Goal: Task Accomplishment & Management: Complete application form

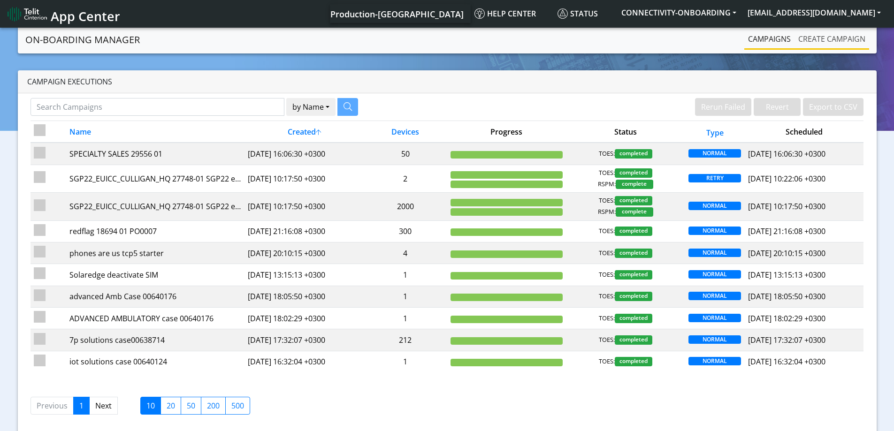
click at [824, 39] on link "Create campaign" at bounding box center [832, 39] width 75 height 19
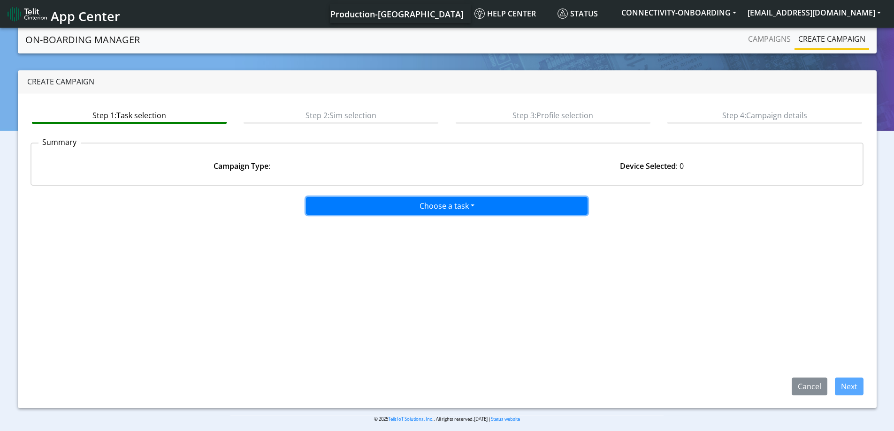
click at [456, 203] on button "Choose a task" at bounding box center [447, 206] width 282 height 18
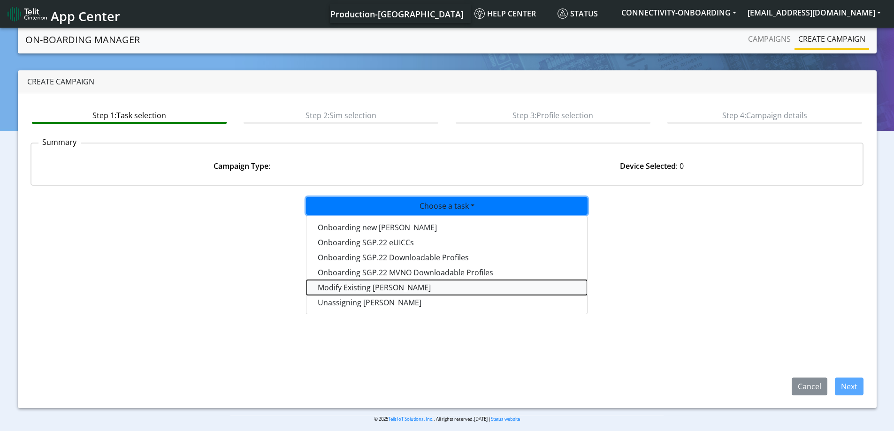
click at [349, 287] on taskiotp-dropdown "Modify Existing [PERSON_NAME]" at bounding box center [447, 287] width 281 height 15
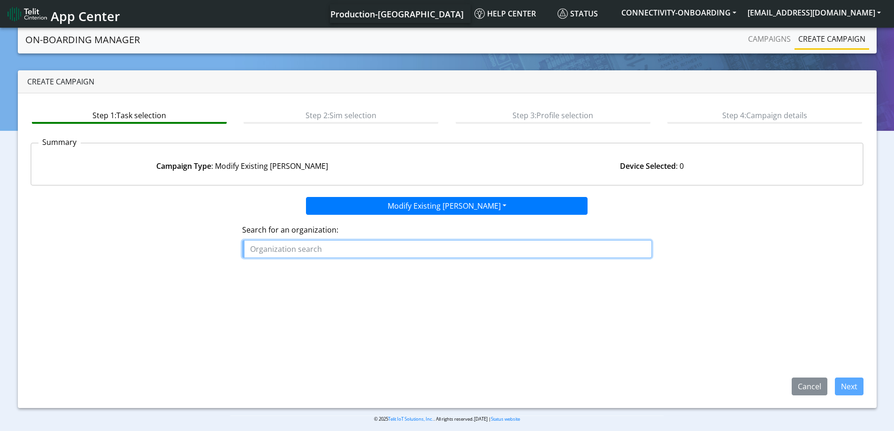
click at [346, 245] on input "text" at bounding box center [447, 249] width 410 height 18
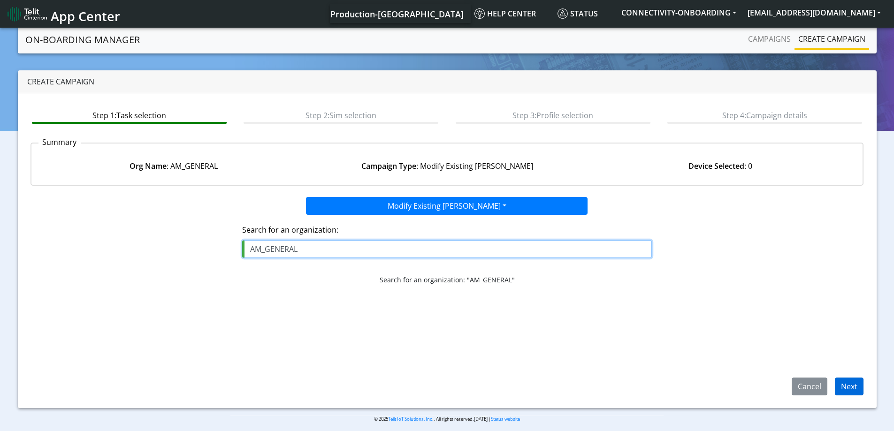
type input "AM_GENERAL"
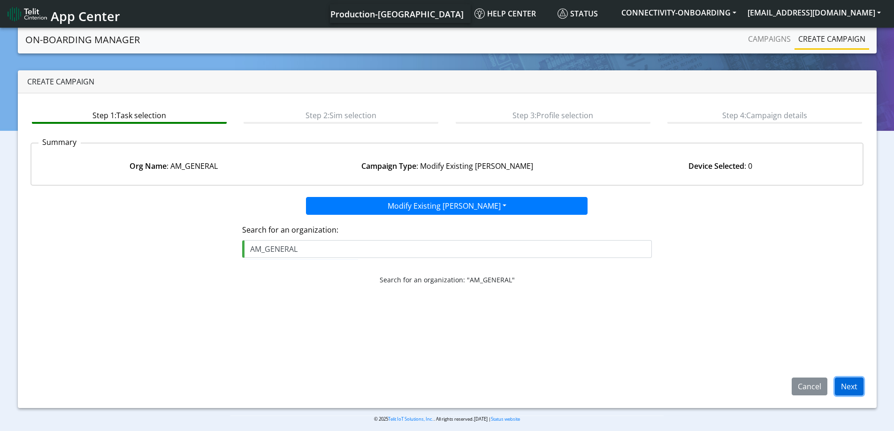
click at [845, 389] on button "Next" at bounding box center [849, 387] width 29 height 18
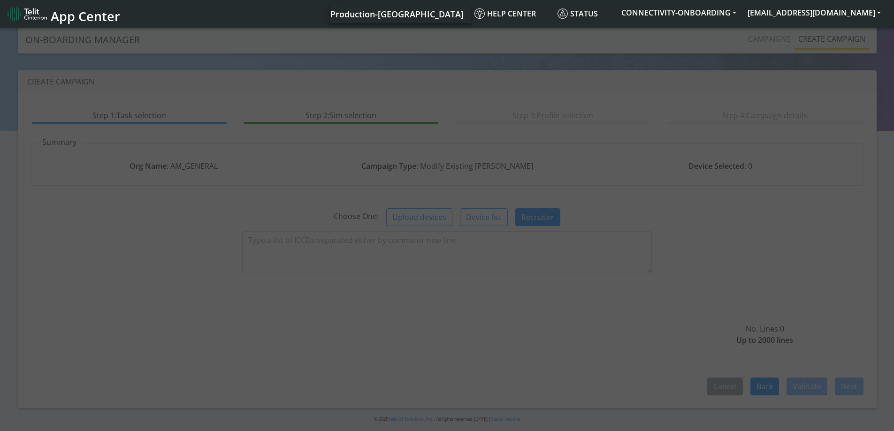
click at [429, 251] on div at bounding box center [447, 230] width 45 height 45
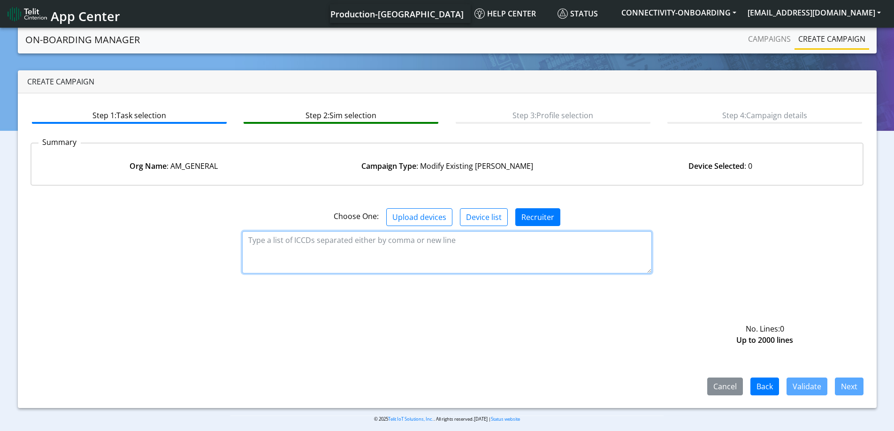
click at [427, 251] on textarea at bounding box center [447, 252] width 410 height 42
paste textarea "Yansitel1!"
click at [460, 257] on textarea "Yansitel1!" at bounding box center [447, 252] width 410 height 42
paste textarea "89358151000025925424 89358151000025925432 89358151000025925440 8935815100002592…"
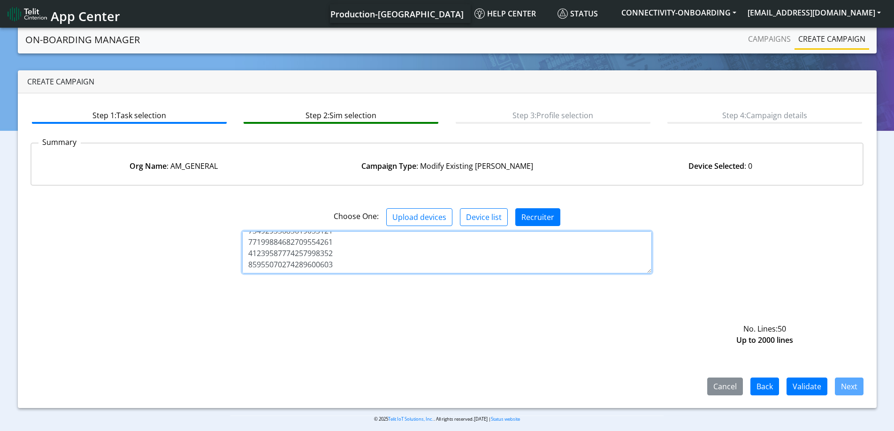
type textarea "89358151000025925424 89358151000025925432 89358151000025925440 8935815100002592…"
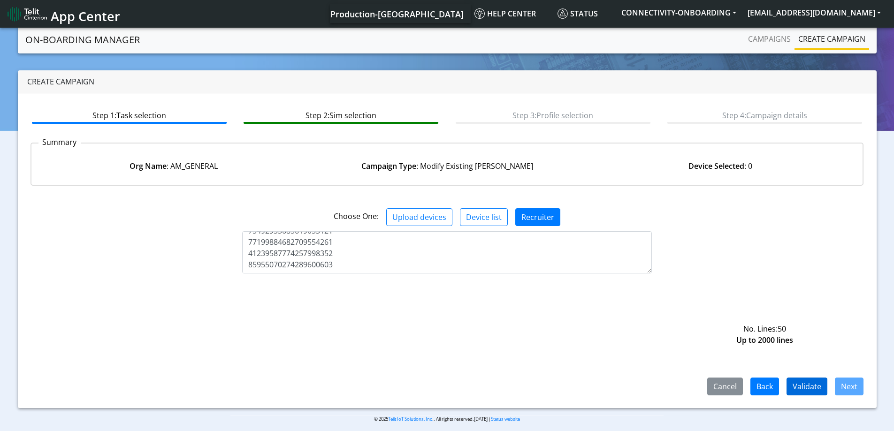
click at [816, 377] on div "Cancel Back Validate Next" at bounding box center [448, 341] width 834 height 108
click at [816, 387] on button "Validate" at bounding box center [807, 387] width 41 height 18
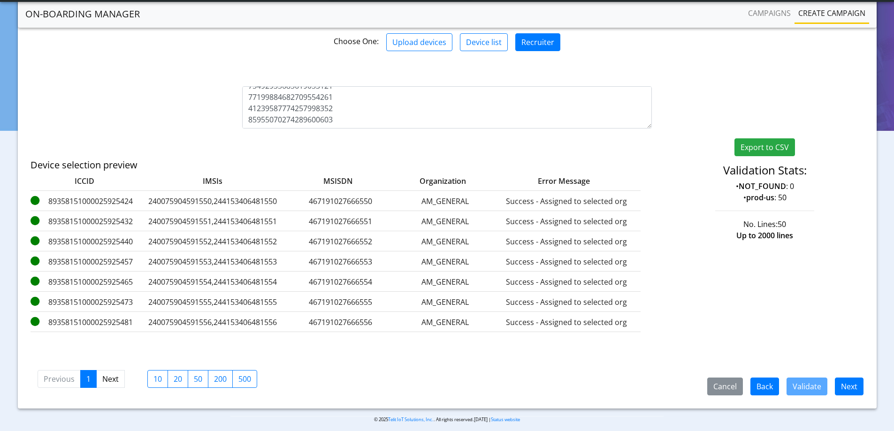
scroll to position [156, 0]
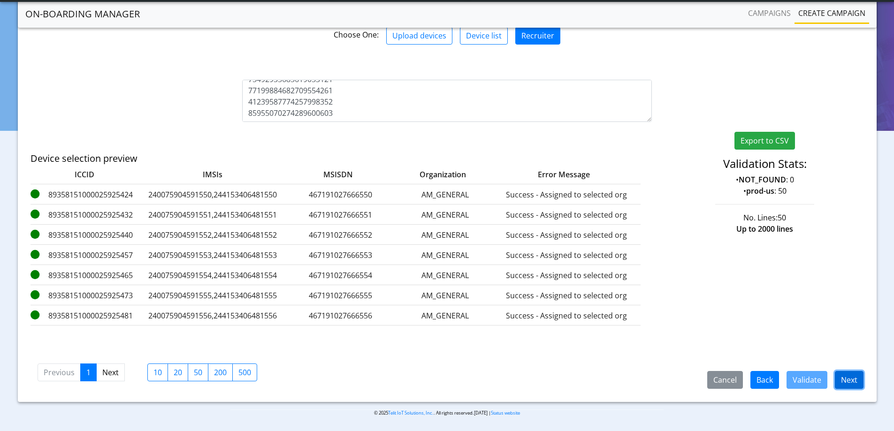
click at [858, 377] on button "Next" at bounding box center [849, 380] width 29 height 18
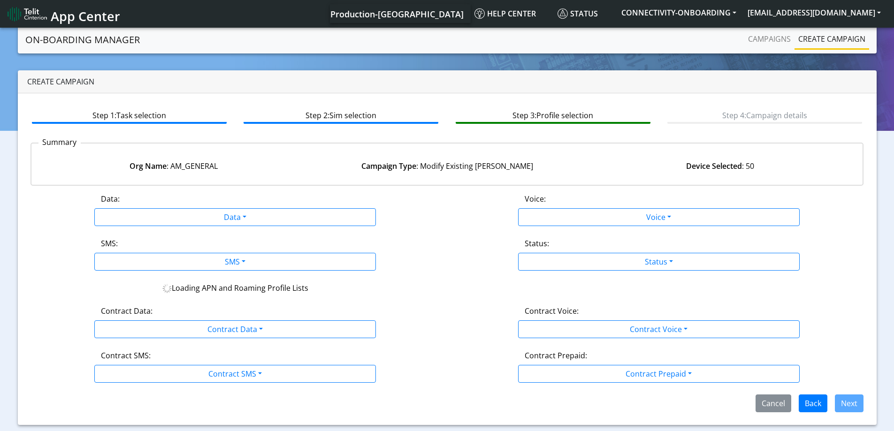
click at [644, 271] on div "Data: Data Disabled Enabled Voice: Voice Disabled Enabled SMS: SMS Disabled MO …" at bounding box center [448, 302] width 834 height 219
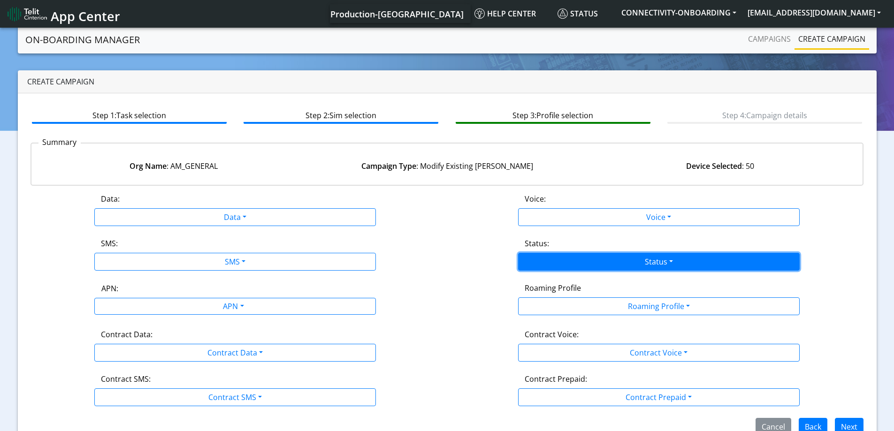
click at [635, 262] on button "Status" at bounding box center [659, 262] width 282 height 18
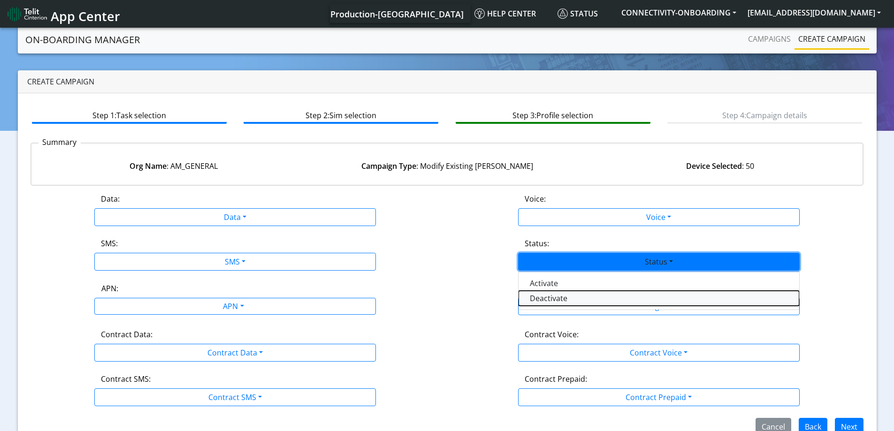
click at [558, 295] on button "Deactivate" at bounding box center [659, 298] width 281 height 15
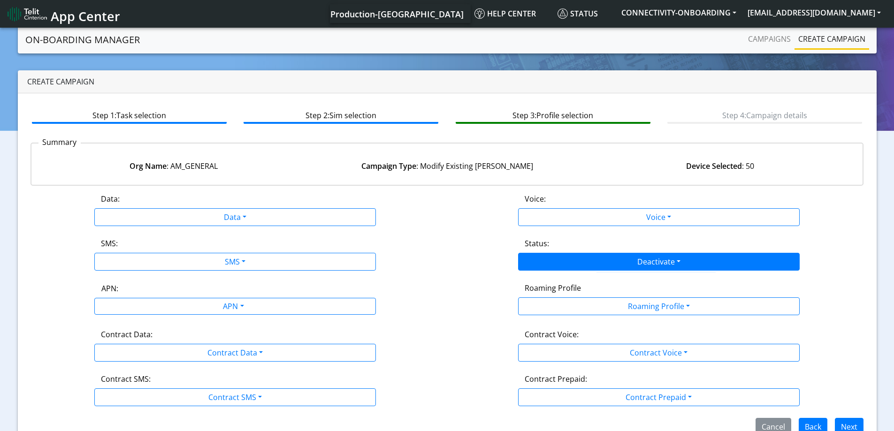
scroll to position [21, 0]
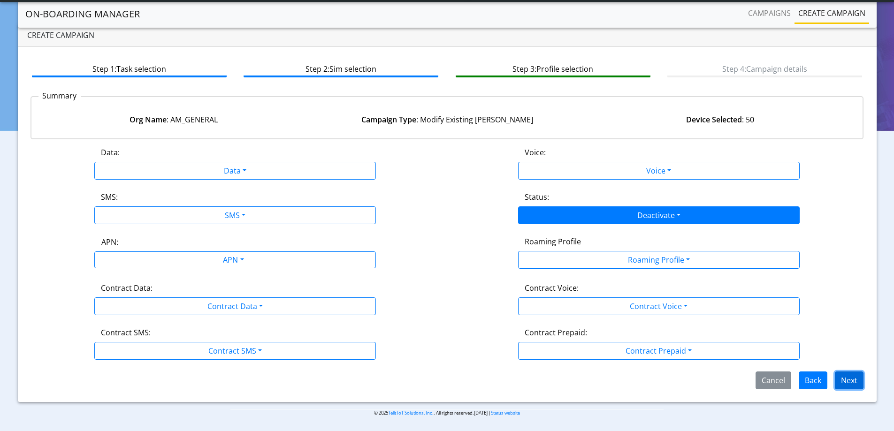
click at [847, 380] on button "Next" at bounding box center [849, 381] width 29 height 18
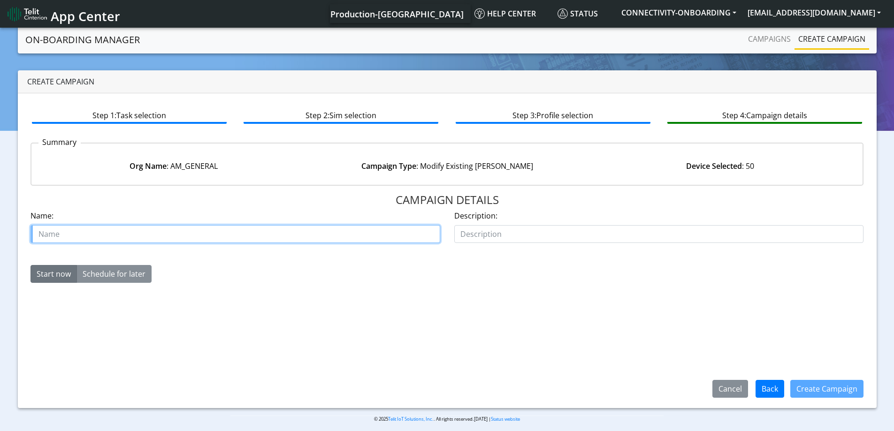
click at [336, 240] on input "text" at bounding box center [236, 234] width 410 height 18
type input "D"
type input "AM GENERAL close customer"
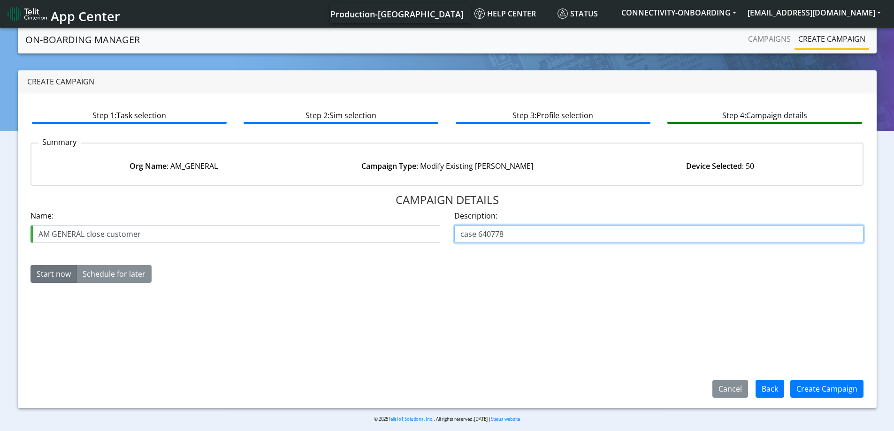
type input "case 640778"
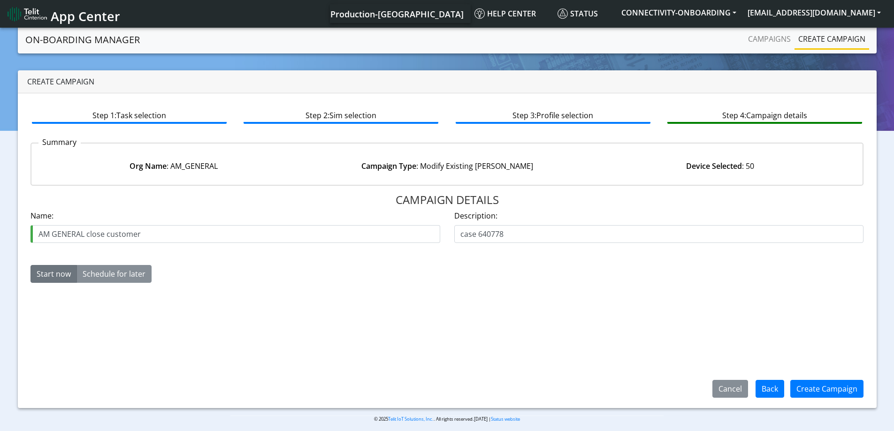
click at [818, 379] on div "Create Campaign" at bounding box center [827, 389] width 85 height 24
click at [817, 384] on button "Create Campaign" at bounding box center [827, 389] width 73 height 18
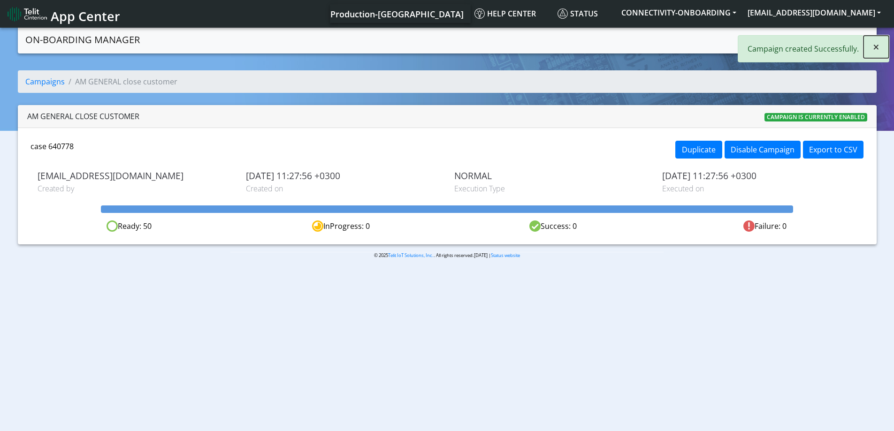
click at [876, 47] on span "×" at bounding box center [876, 46] width 7 height 15
click at [765, 48] on link "Campaigns" at bounding box center [770, 39] width 50 height 19
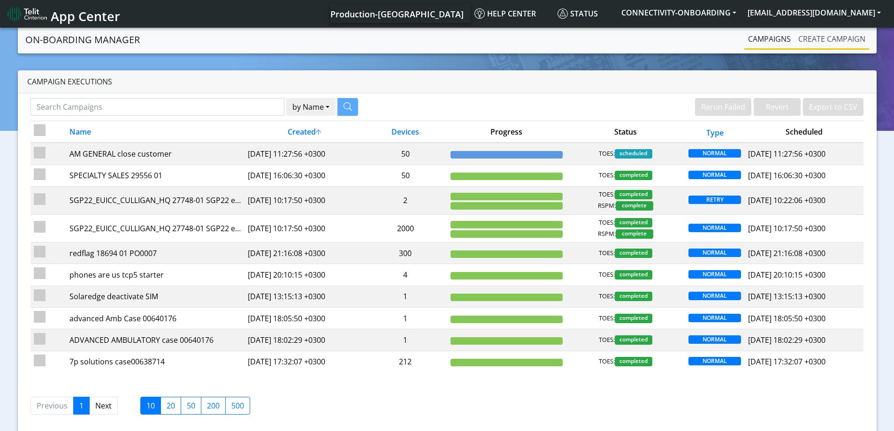
drag, startPoint x: 815, startPoint y: 35, endPoint x: 806, endPoint y: 35, distance: 8.9
click at [815, 36] on link "Create campaign" at bounding box center [832, 39] width 75 height 19
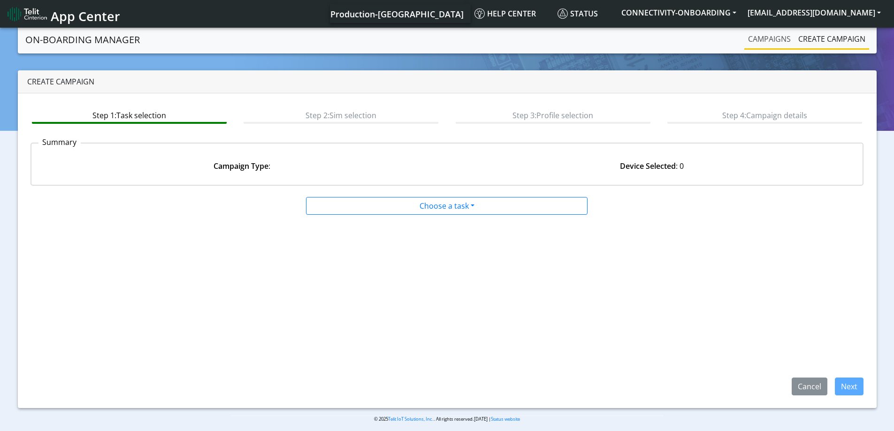
click at [776, 40] on link "Campaigns" at bounding box center [770, 39] width 50 height 19
